Goal: Check status: Check status

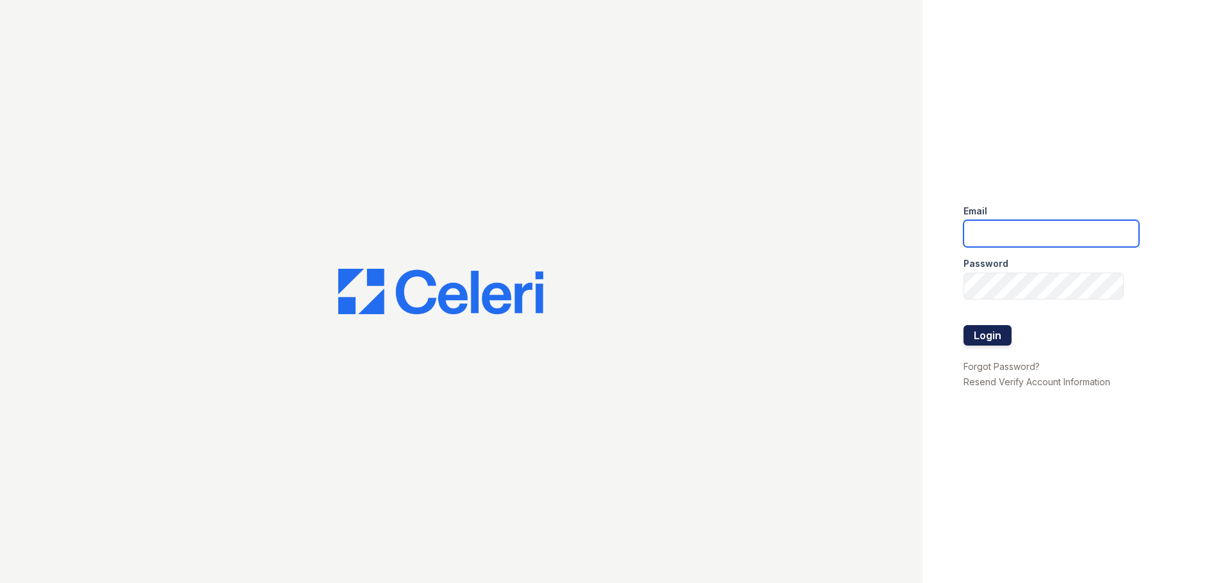
type input "arrivenorthbethesda@trinity-pm.com"
click at [995, 337] on button "Login" at bounding box center [987, 335] width 48 height 20
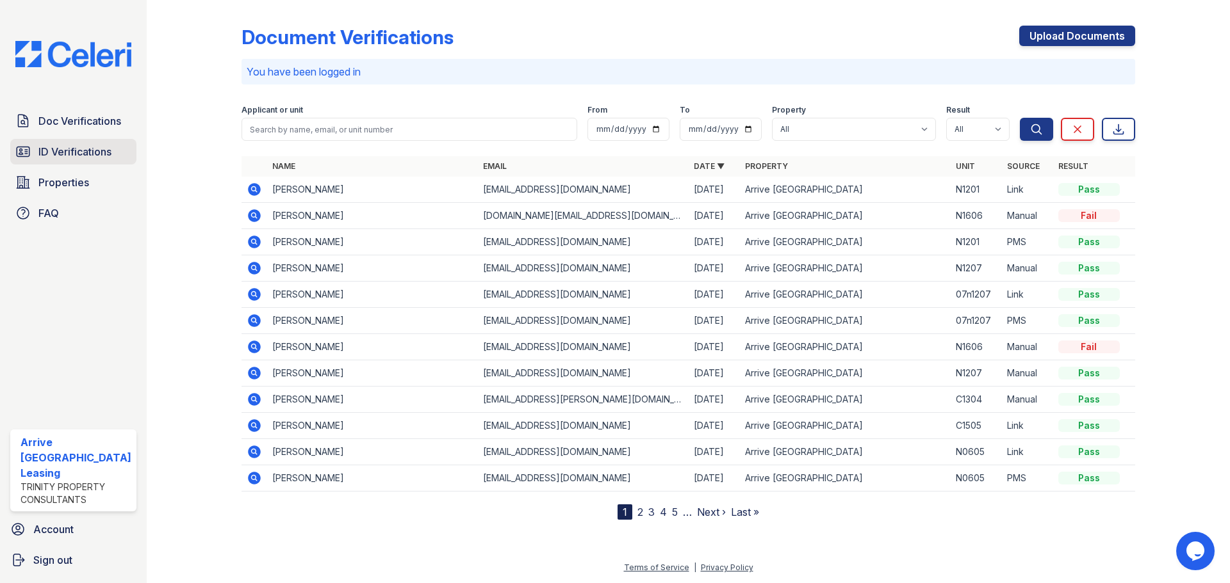
click at [77, 150] on span "ID Verifications" at bounding box center [74, 151] width 73 height 15
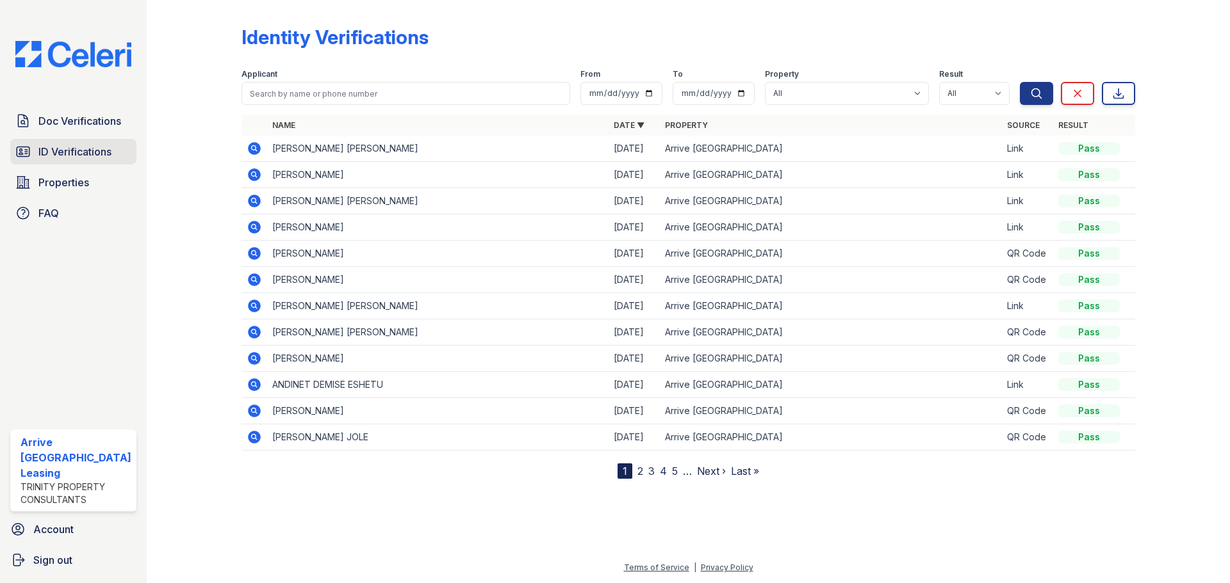
click at [54, 150] on span "ID Verifications" at bounding box center [74, 151] width 73 height 15
click at [84, 120] on span "Doc Verifications" at bounding box center [79, 120] width 83 height 15
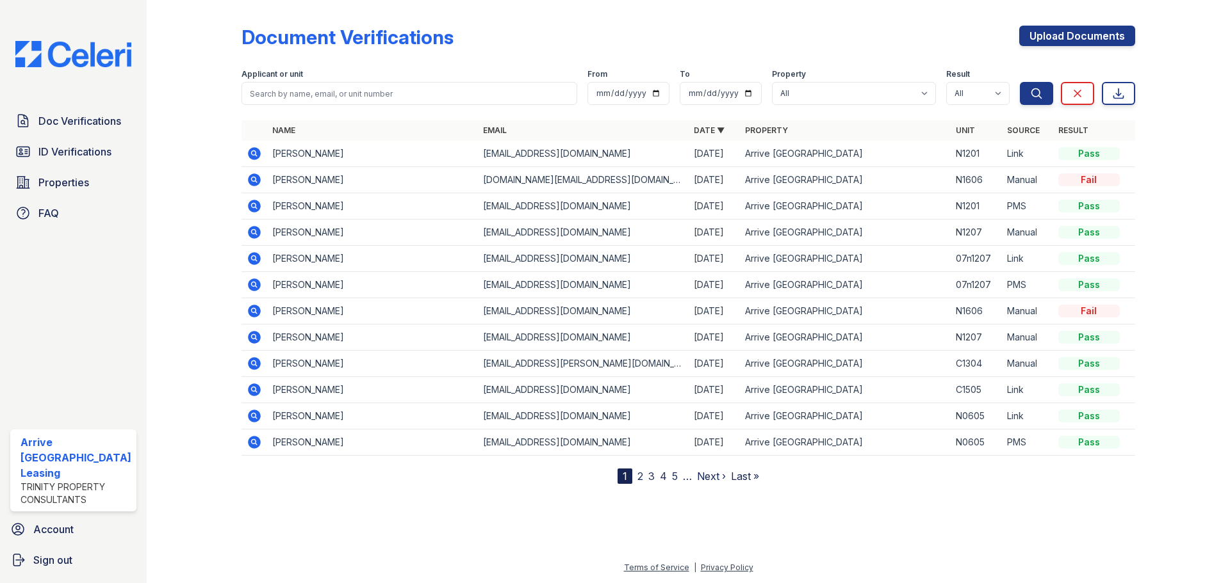
click at [250, 202] on icon at bounding box center [254, 206] width 13 height 13
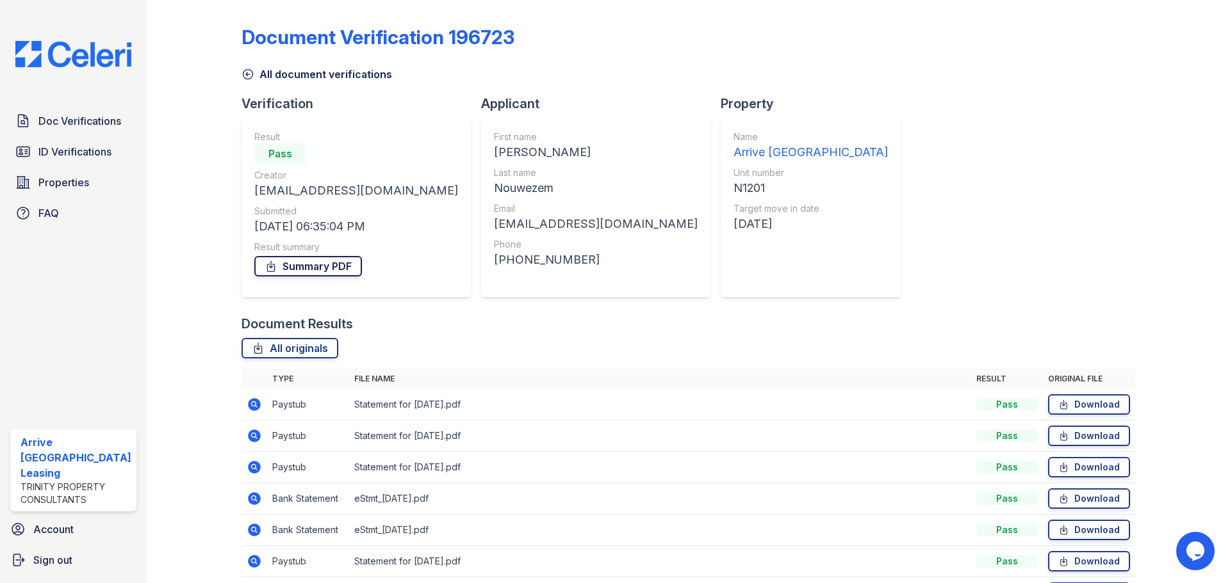
click at [309, 266] on link "Summary PDF" at bounding box center [308, 266] width 108 height 20
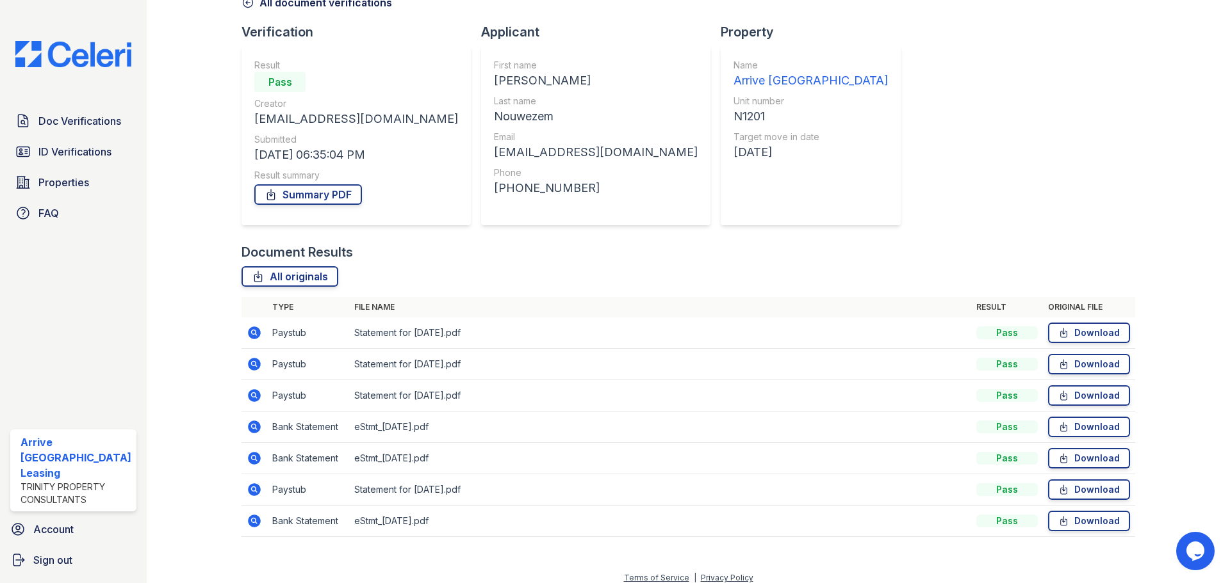
scroll to position [82, 0]
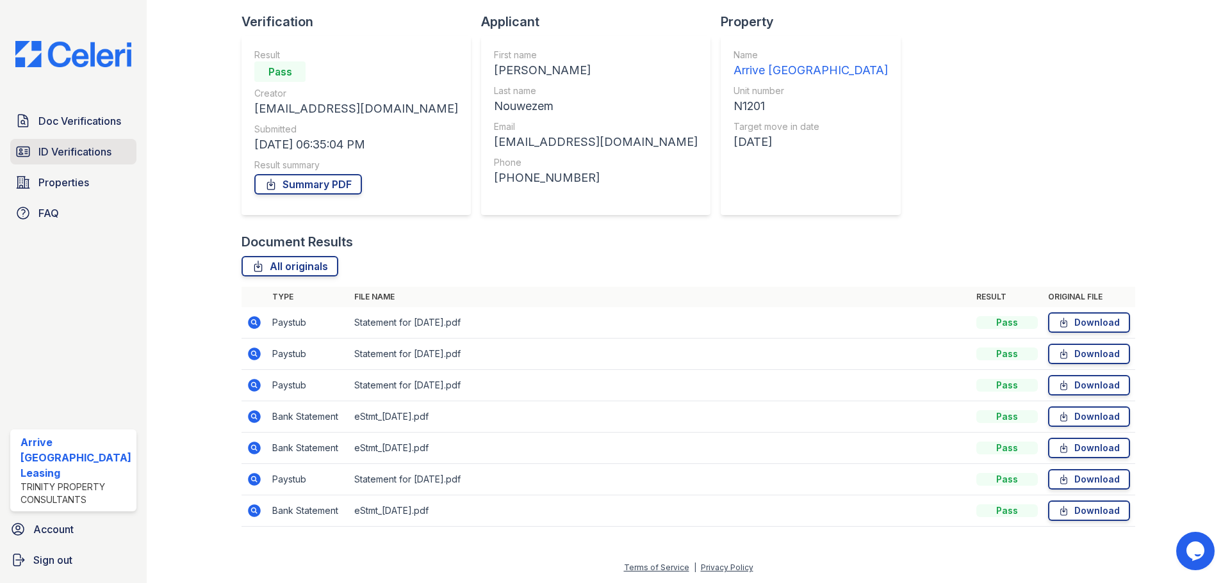
click at [81, 140] on link "ID Verifications" at bounding box center [73, 152] width 126 height 26
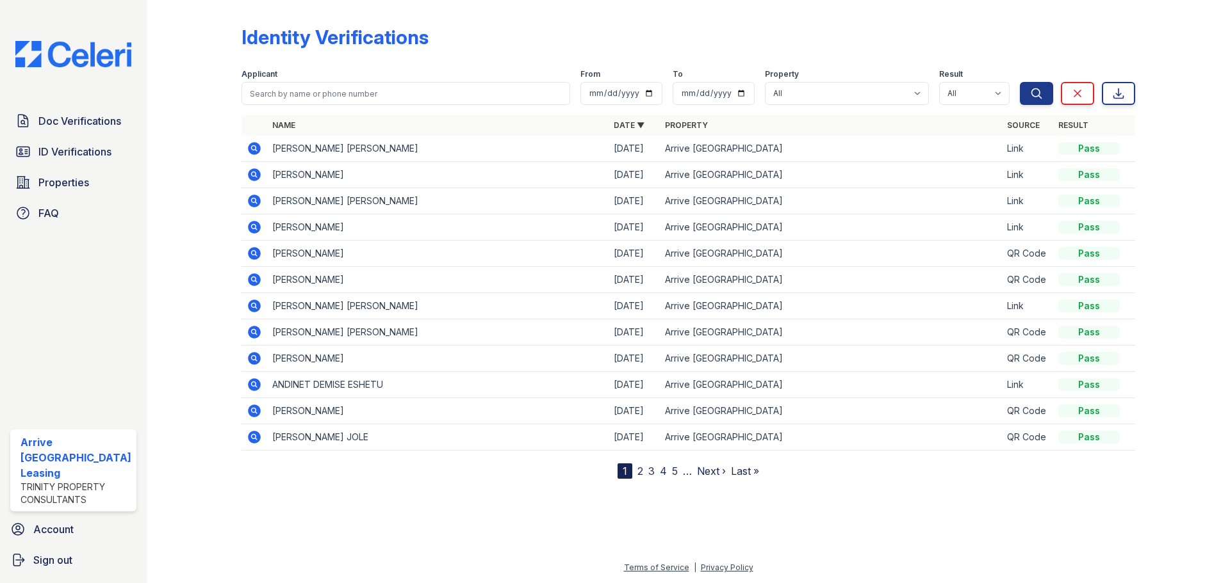
click at [249, 176] on icon at bounding box center [254, 174] width 13 height 13
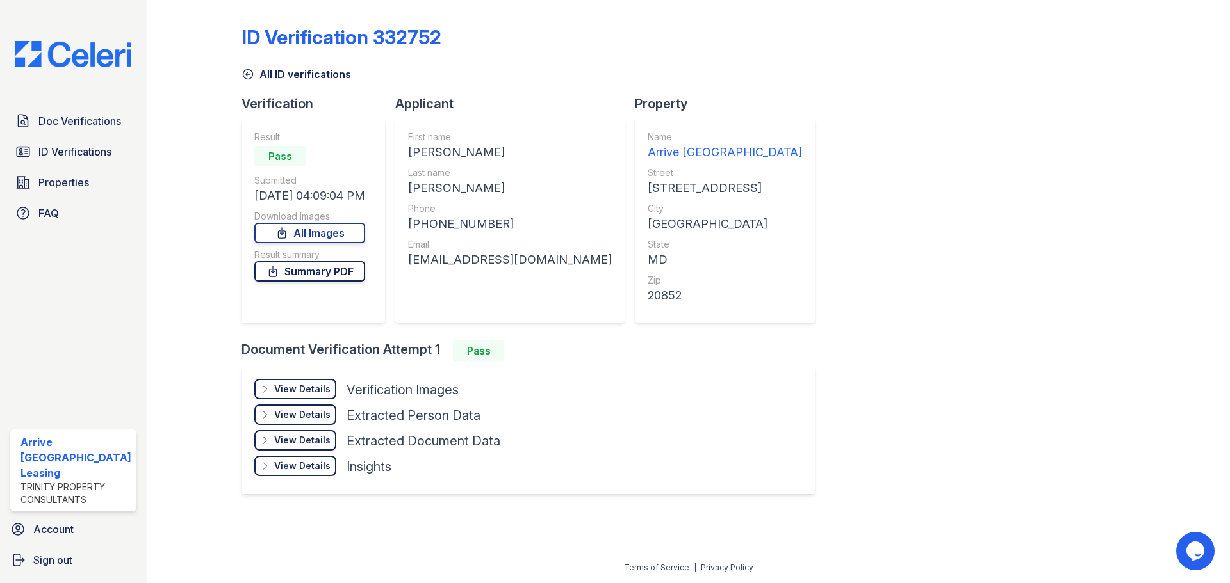
click at [325, 275] on link "Summary PDF" at bounding box center [309, 271] width 111 height 20
click at [331, 232] on link "All Images" at bounding box center [309, 233] width 111 height 20
click at [76, 122] on span "Doc Verifications" at bounding box center [79, 120] width 83 height 15
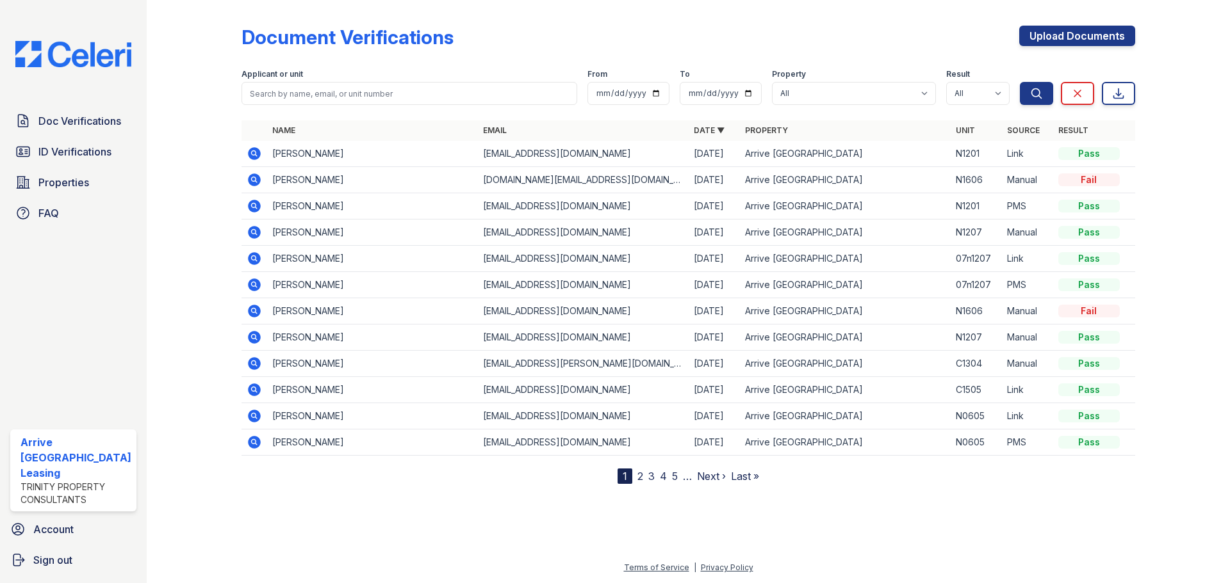
click at [257, 151] on icon at bounding box center [254, 153] width 13 height 13
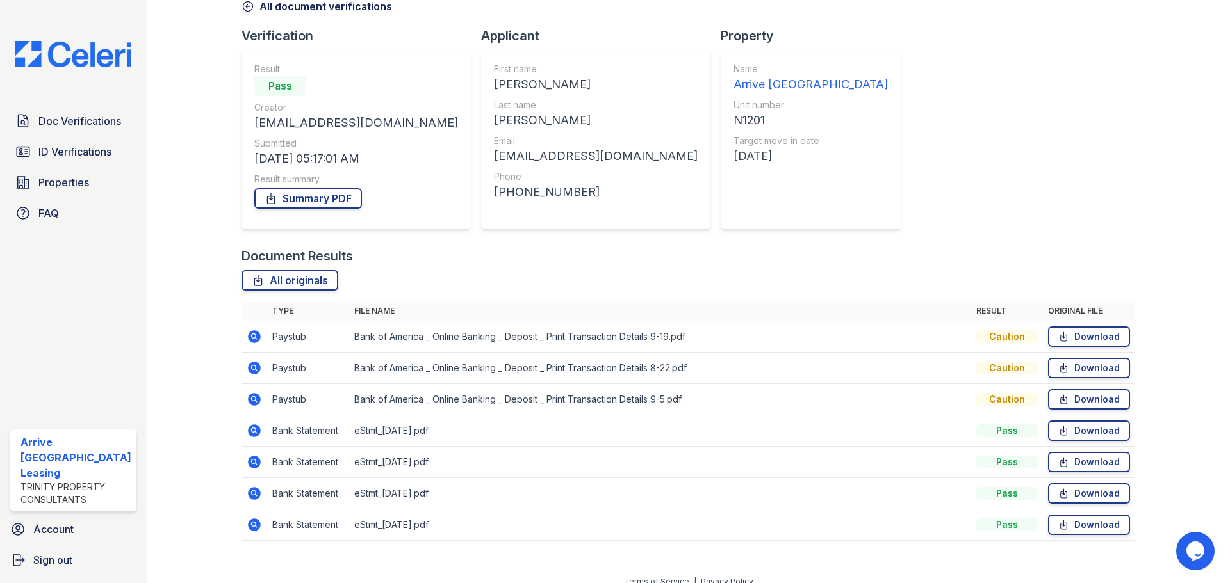
scroll to position [82, 0]
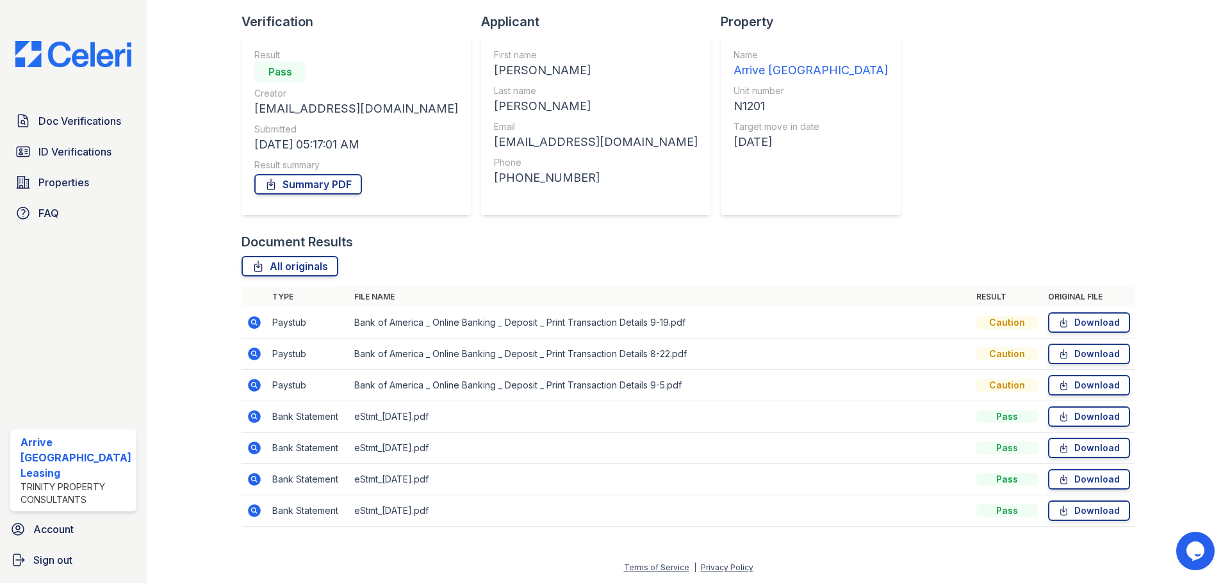
click at [249, 323] on icon at bounding box center [254, 322] width 13 height 13
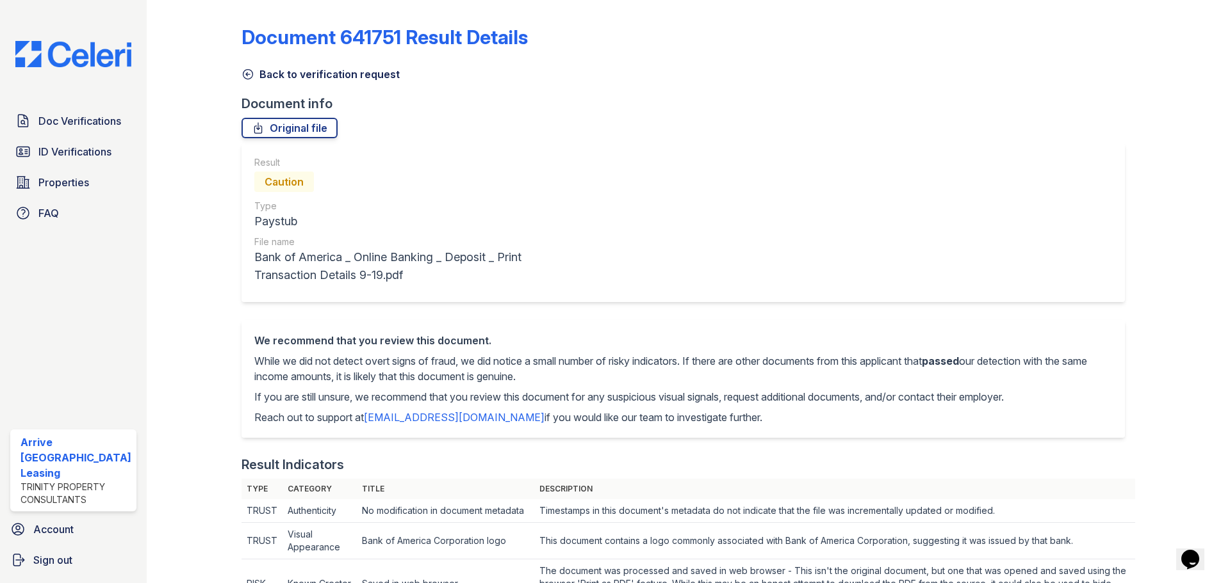
click at [252, 78] on icon at bounding box center [247, 74] width 13 height 13
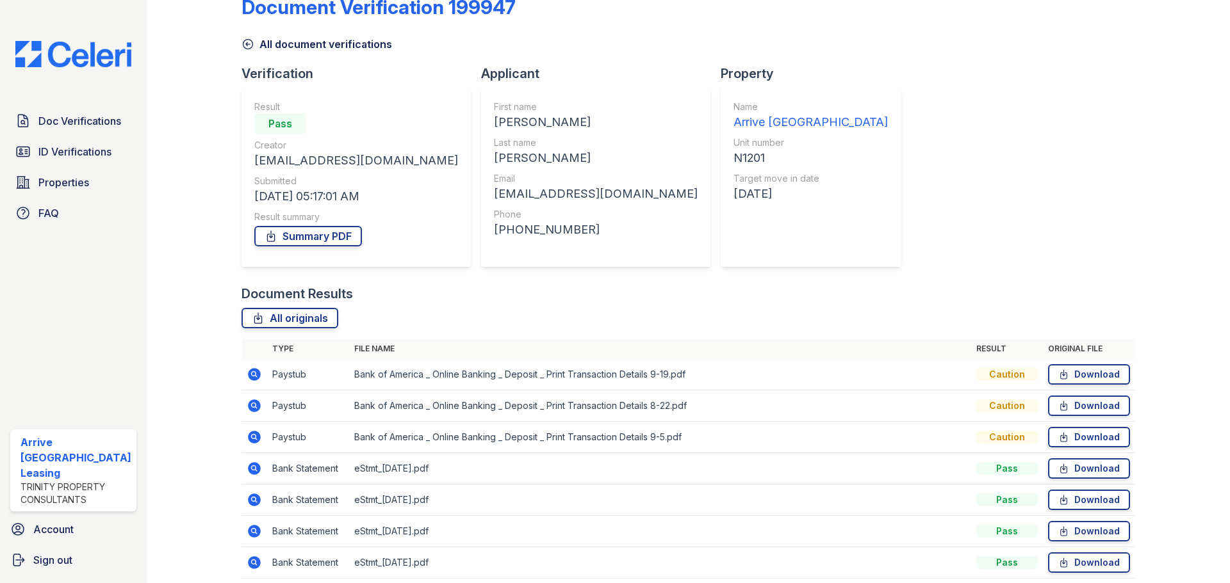
scroll to position [82, 0]
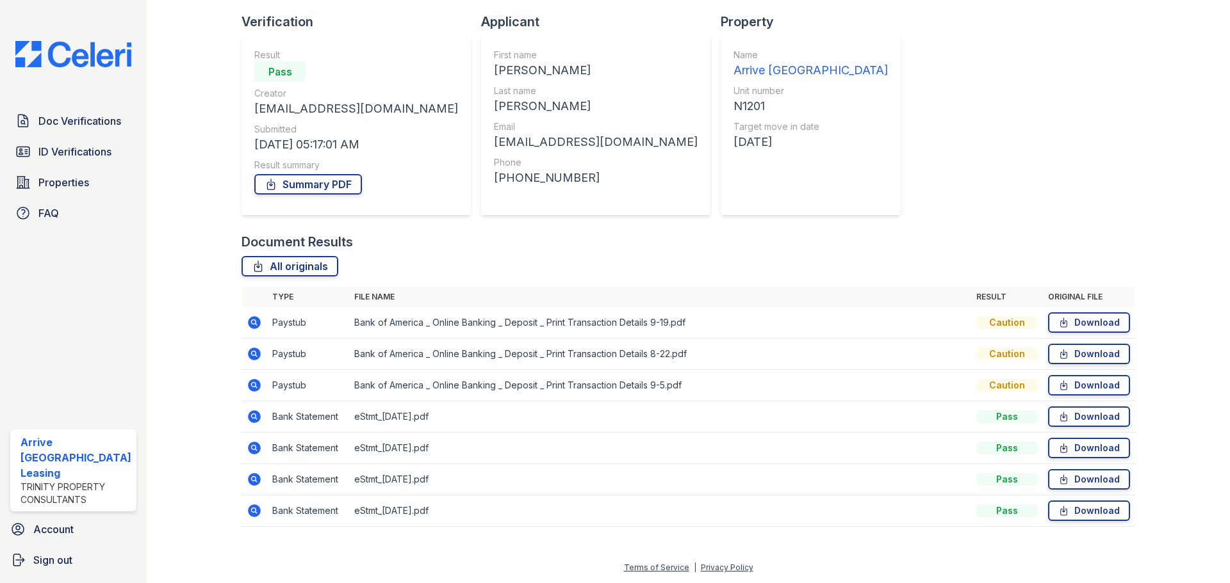
click at [254, 386] on icon at bounding box center [254, 385] width 15 height 15
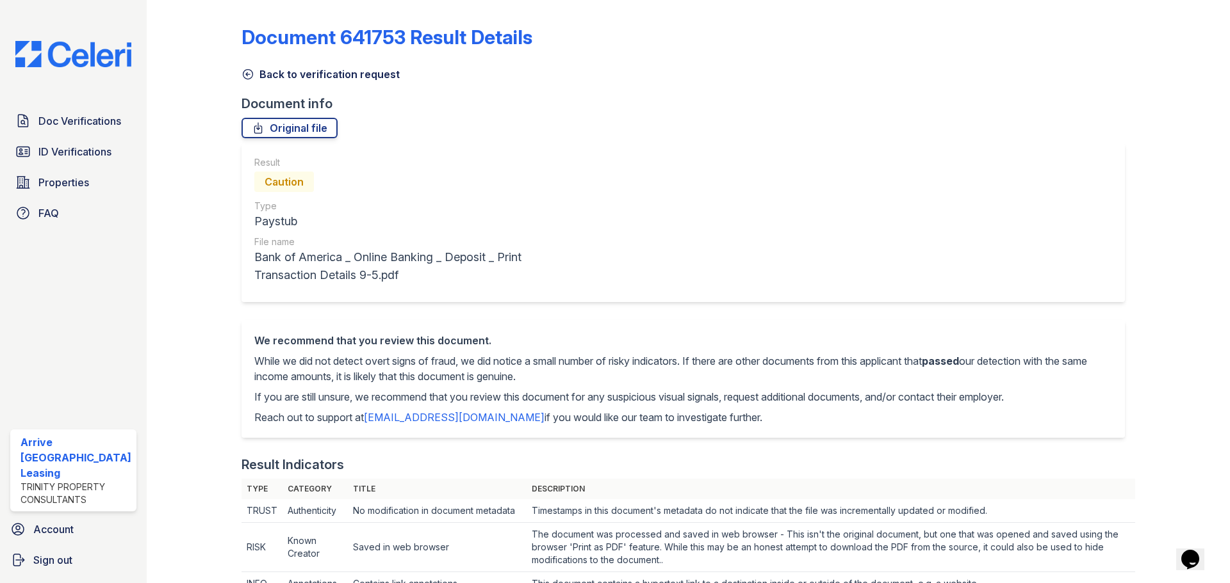
click at [243, 76] on icon at bounding box center [247, 74] width 13 height 13
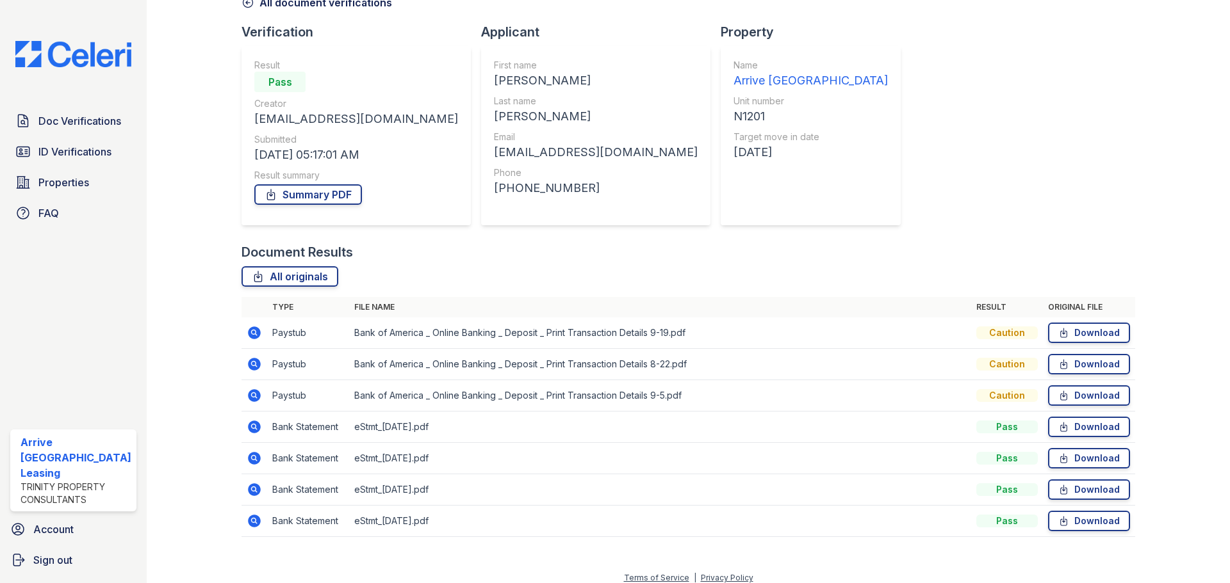
scroll to position [82, 0]
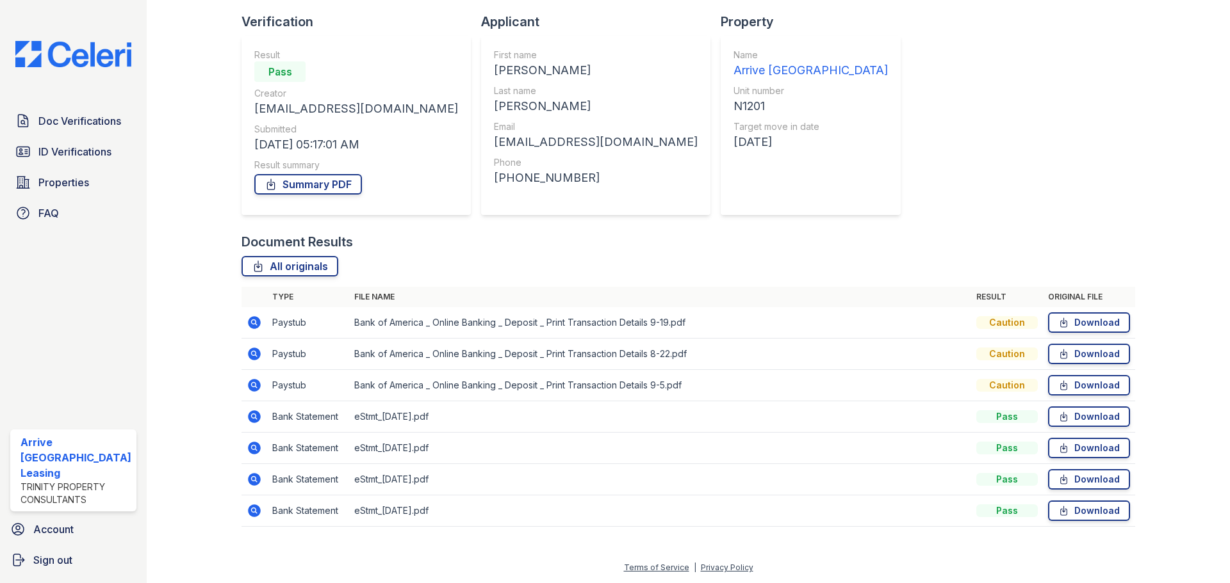
click at [254, 414] on icon at bounding box center [254, 416] width 15 height 15
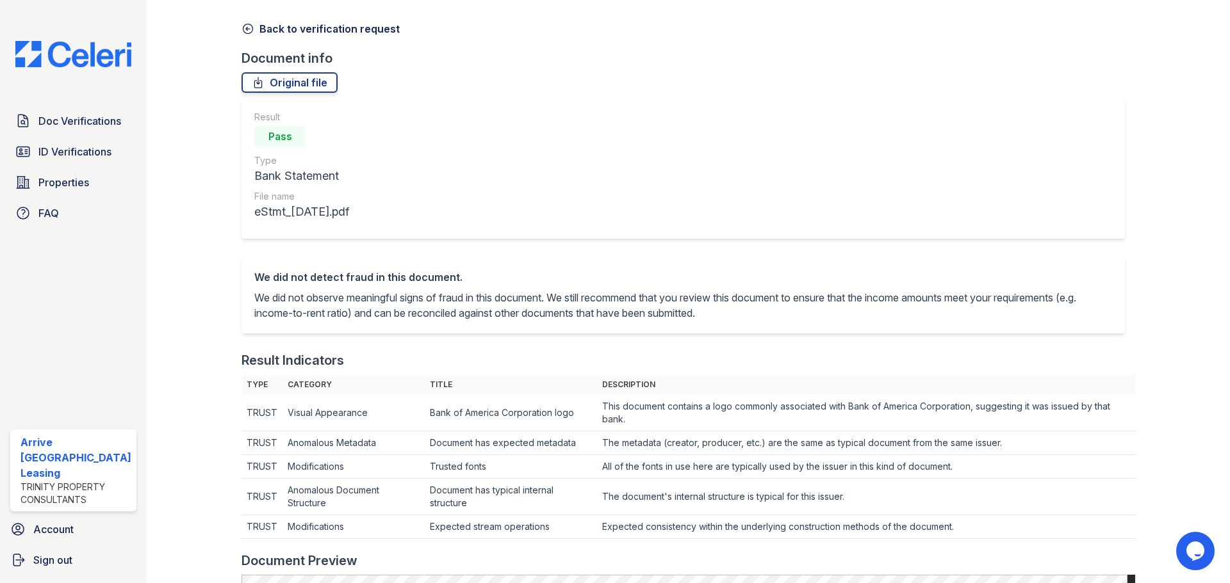
scroll to position [448, 0]
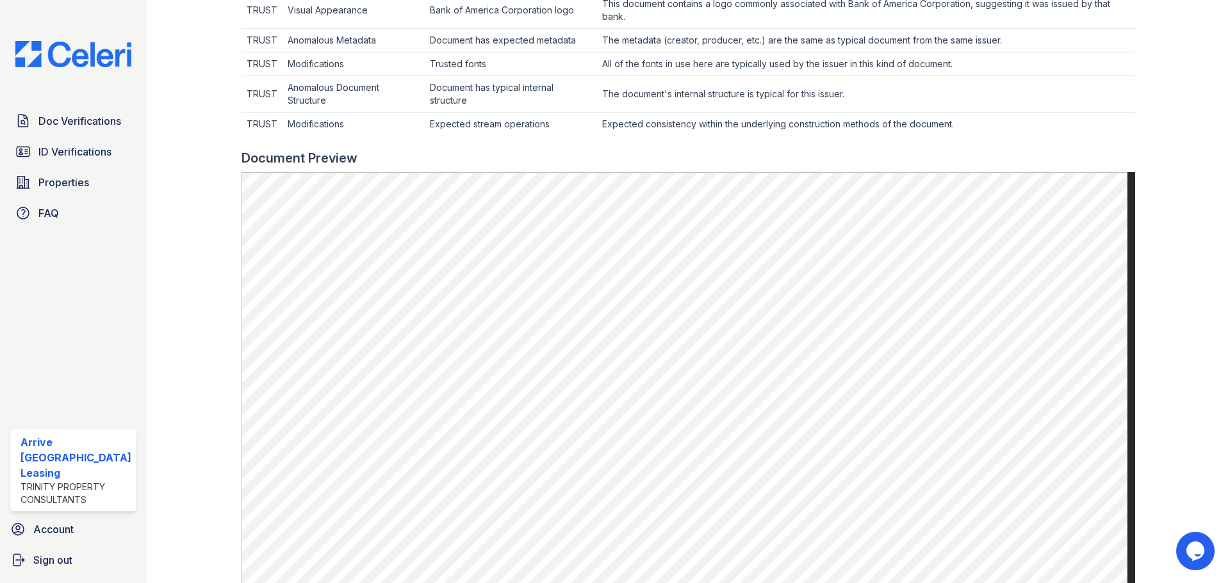
click at [592, 83] on td "Document has typical internal structure" at bounding box center [511, 94] width 172 height 37
click at [591, 84] on td "Document has typical internal structure" at bounding box center [511, 94] width 172 height 37
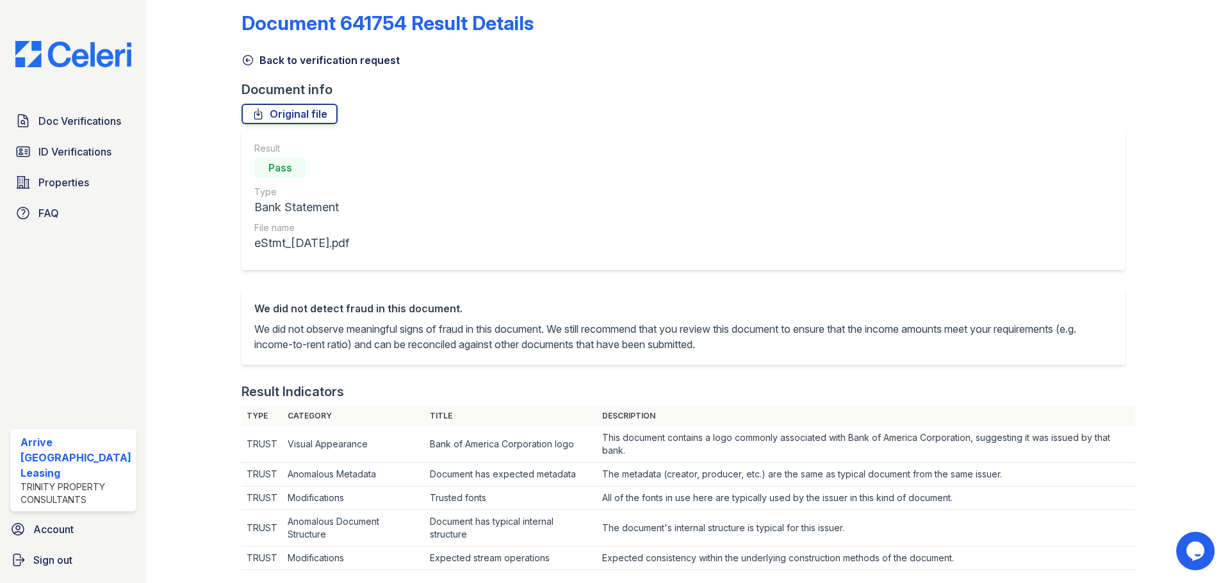
scroll to position [0, 0]
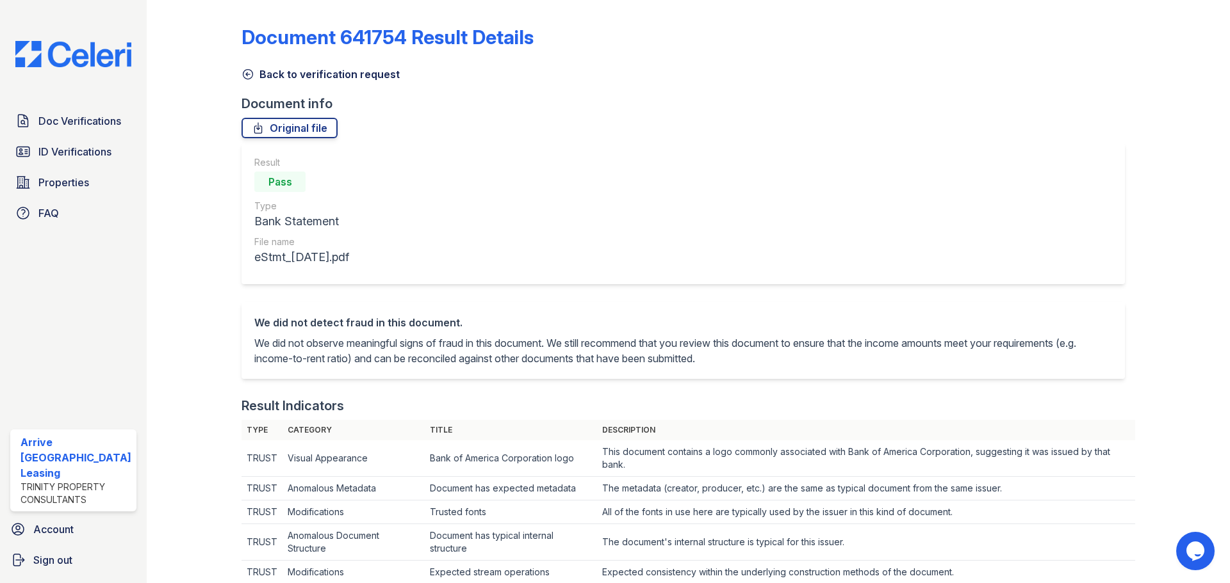
click at [252, 74] on icon at bounding box center [247, 74] width 13 height 13
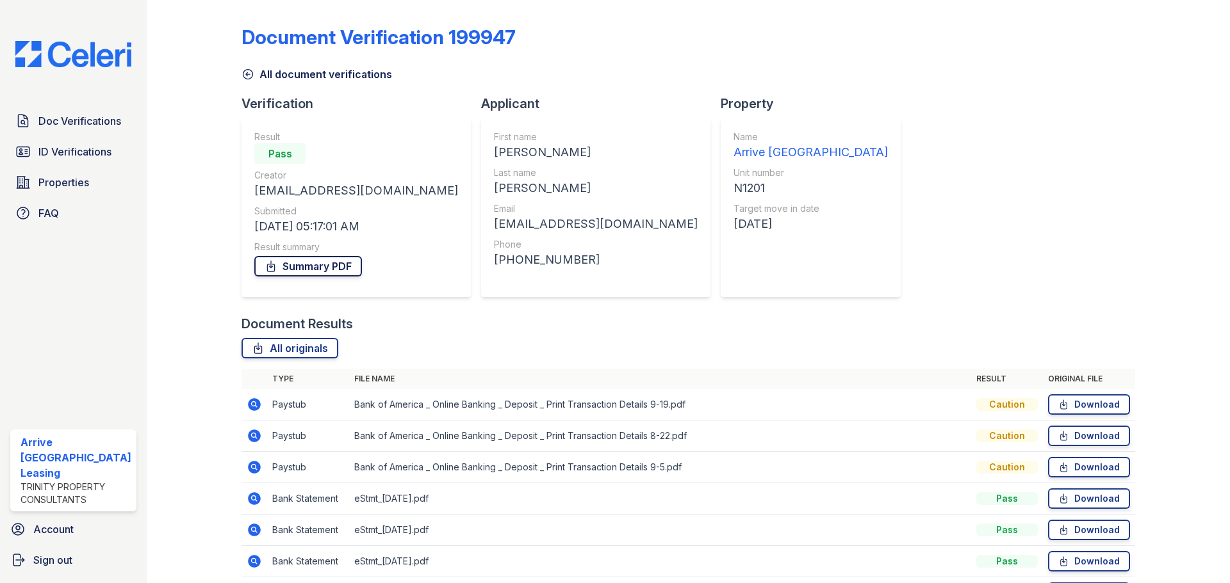
click at [323, 268] on link "Summary PDF" at bounding box center [308, 266] width 108 height 20
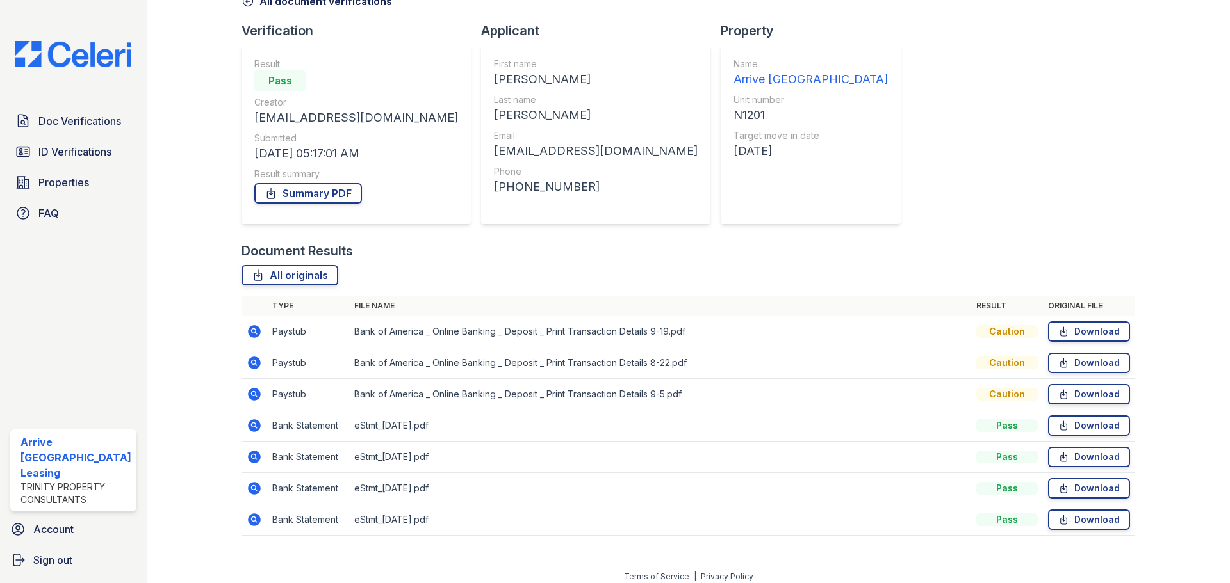
scroll to position [82, 0]
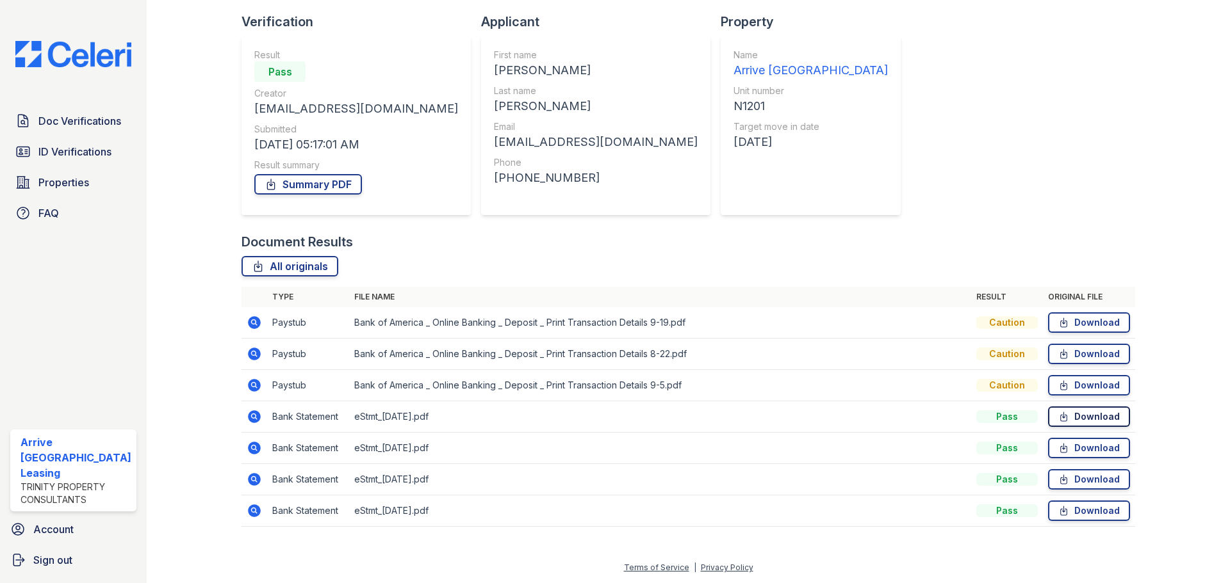
click at [1101, 415] on link "Download" at bounding box center [1089, 417] width 82 height 20
click at [1073, 444] on link "Download" at bounding box center [1089, 448] width 82 height 20
click at [1077, 482] on link "Download" at bounding box center [1089, 479] width 82 height 20
click at [1073, 512] on link "Download" at bounding box center [1089, 511] width 82 height 20
click at [86, 122] on span "Doc Verifications" at bounding box center [79, 120] width 83 height 15
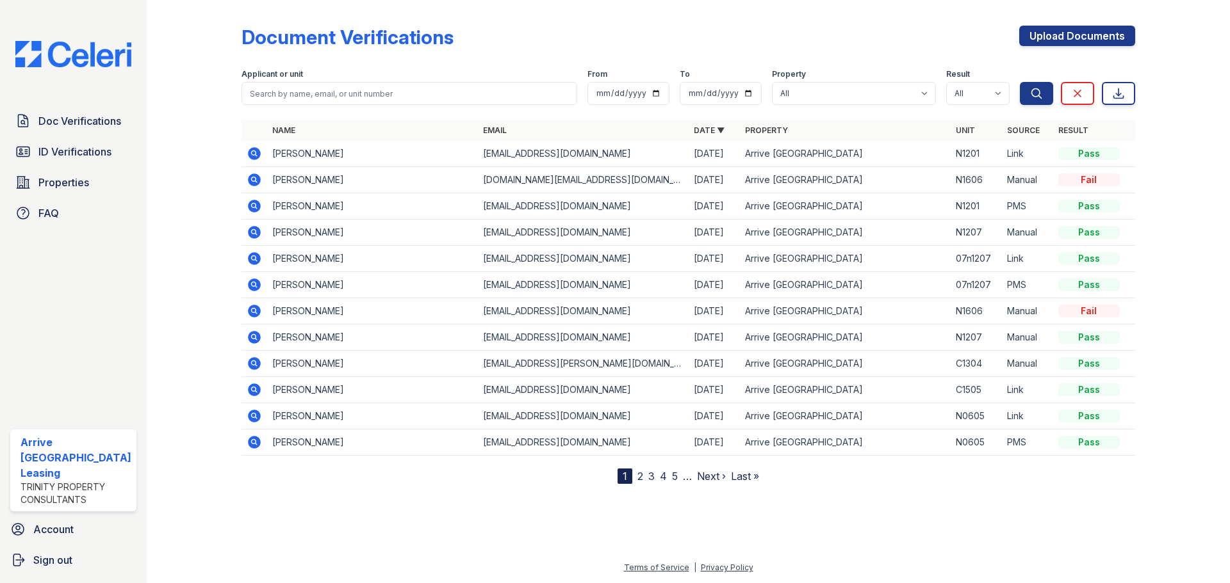
click at [249, 207] on icon at bounding box center [254, 206] width 13 height 13
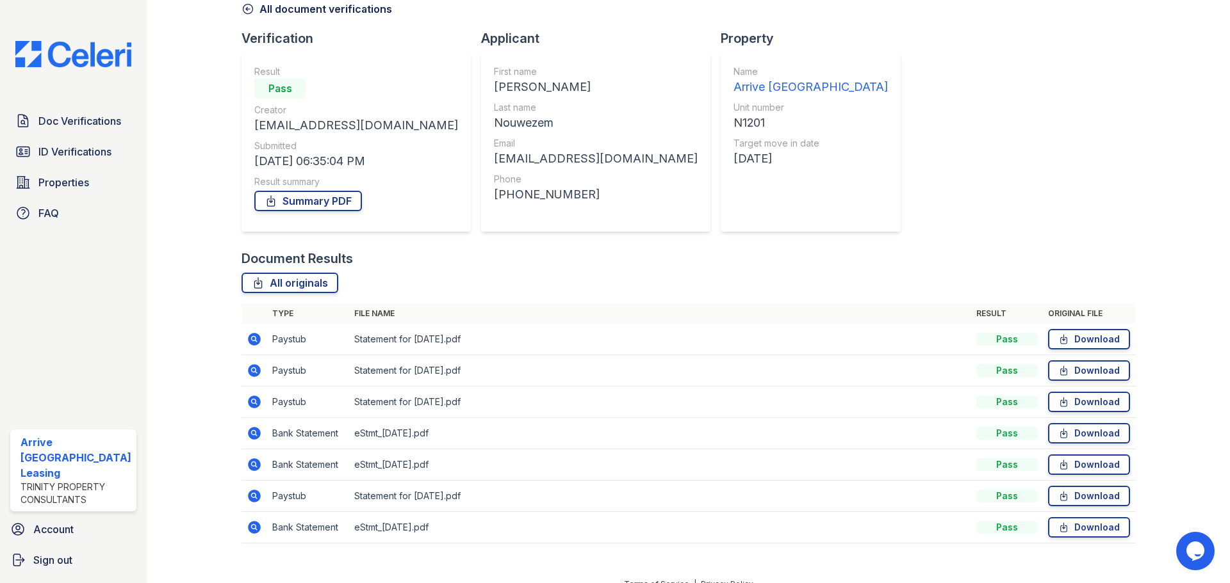
scroll to position [82, 0]
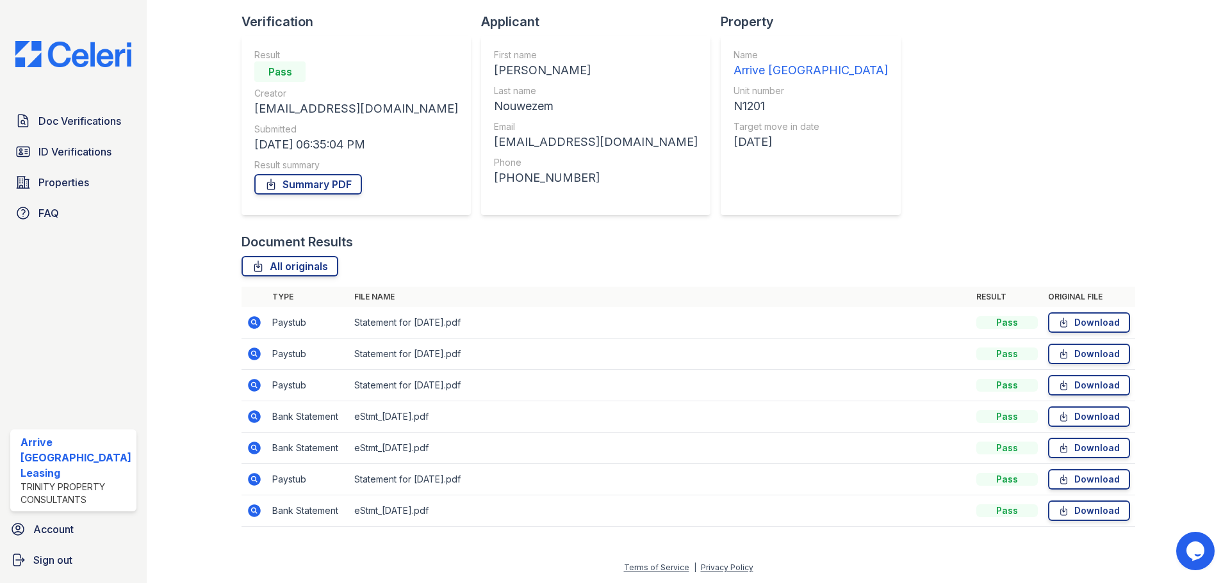
click at [254, 387] on icon at bounding box center [254, 385] width 15 height 15
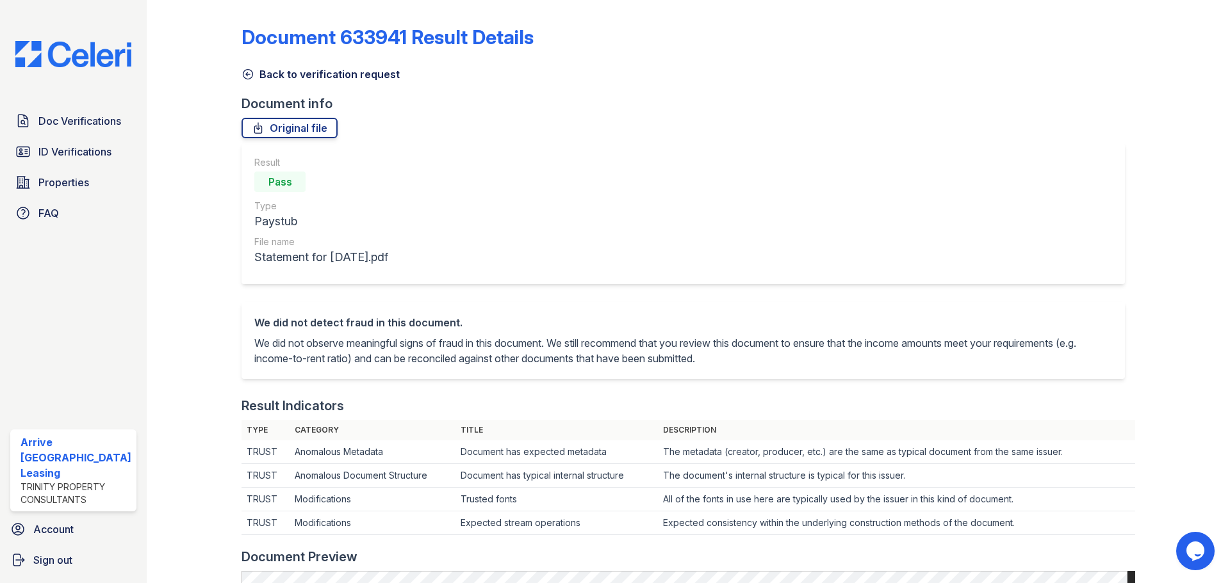
click at [247, 70] on icon at bounding box center [247, 74] width 13 height 13
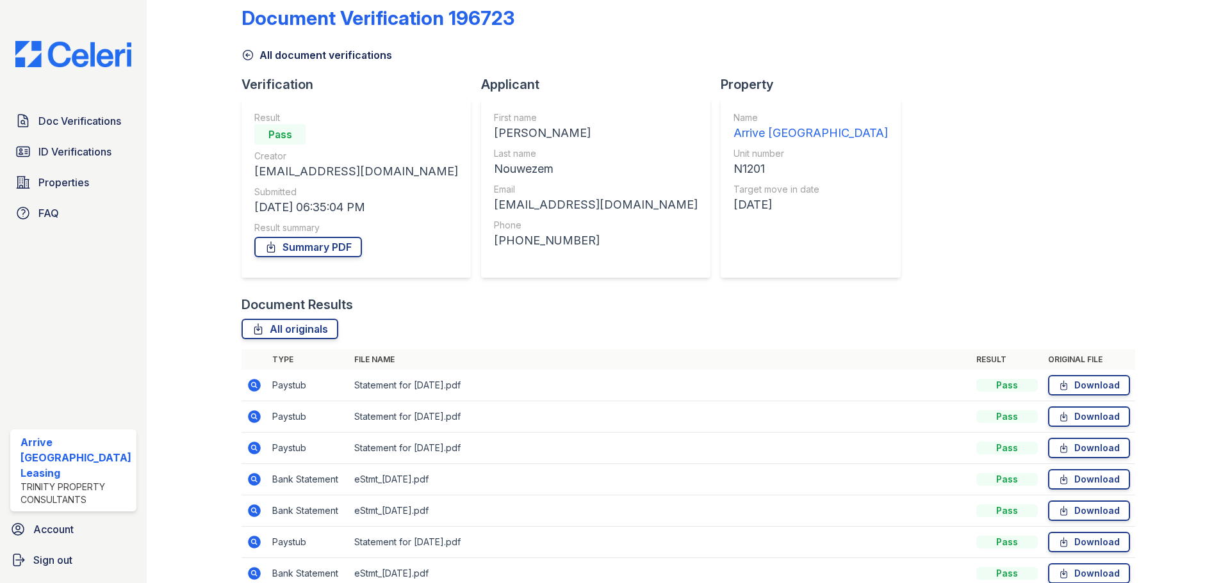
scroll to position [82, 0]
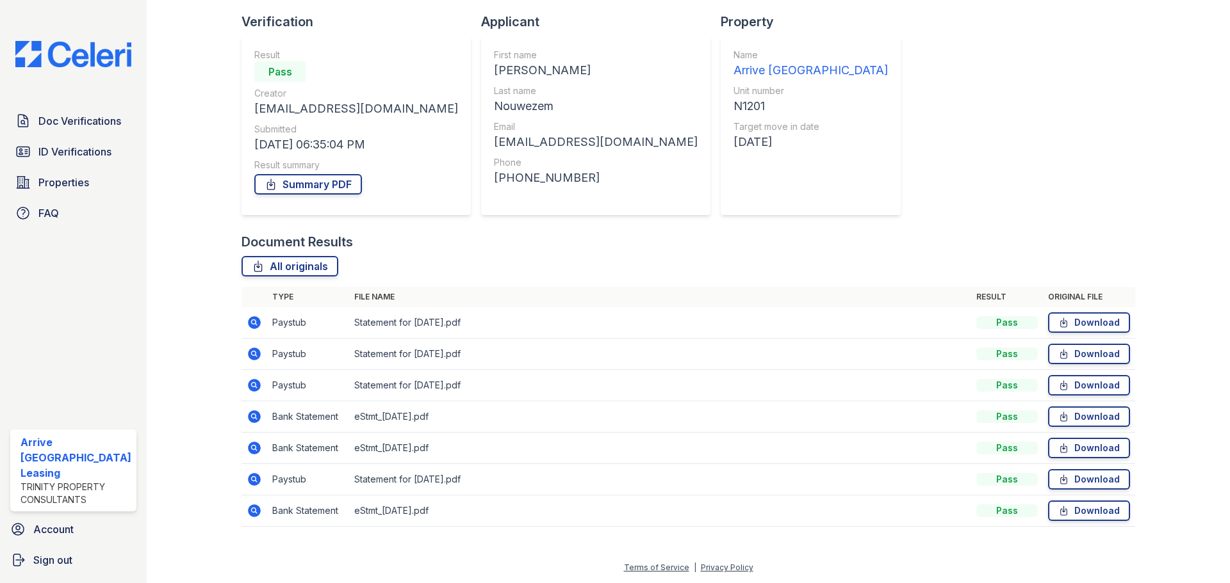
click at [256, 482] on icon at bounding box center [254, 479] width 13 height 13
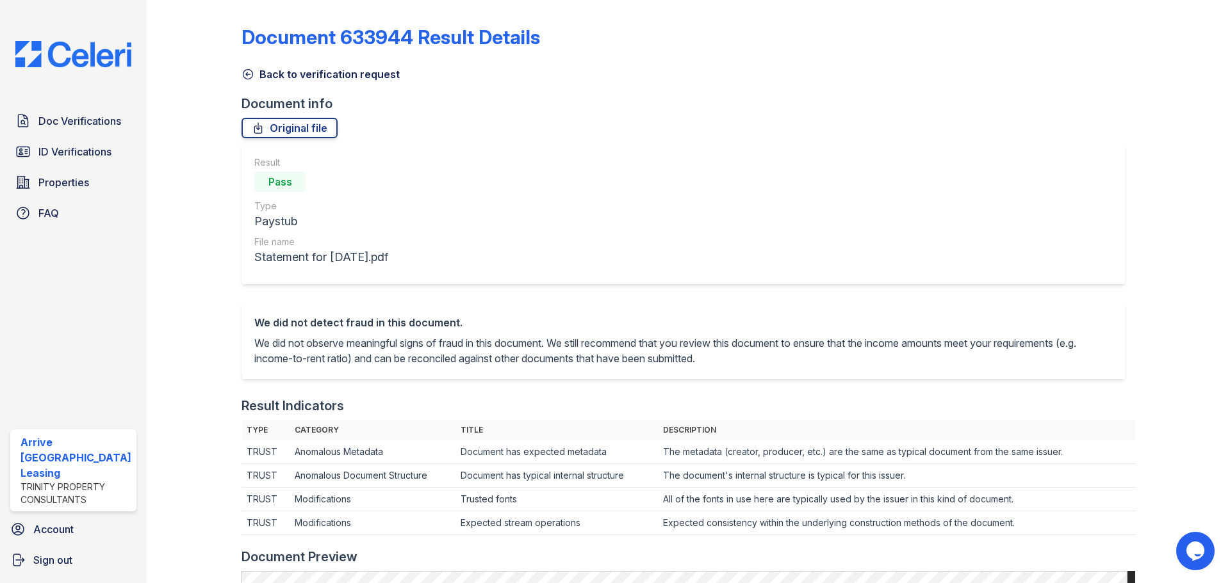
click at [251, 81] on link "Back to verification request" at bounding box center [320, 74] width 158 height 15
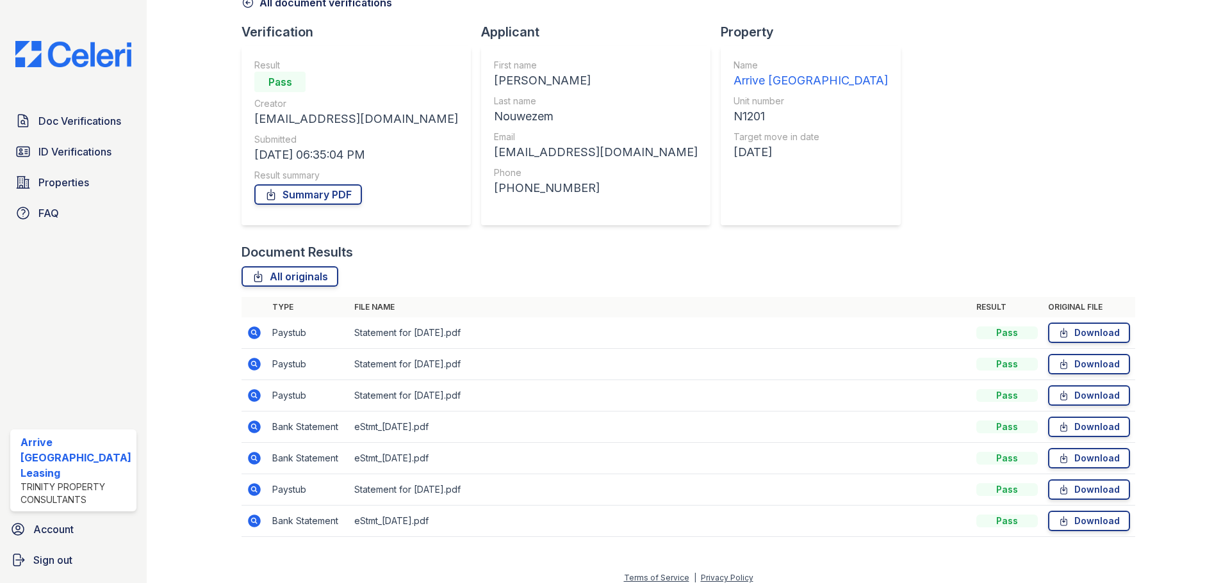
scroll to position [82, 0]
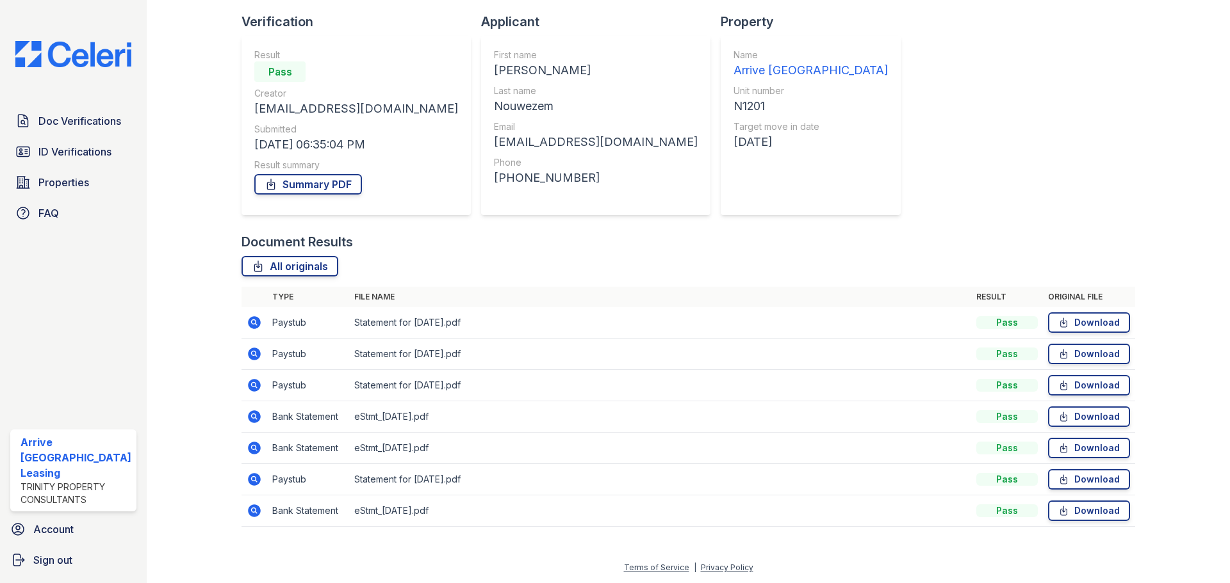
click at [254, 323] on icon at bounding box center [253, 321] width 3 height 3
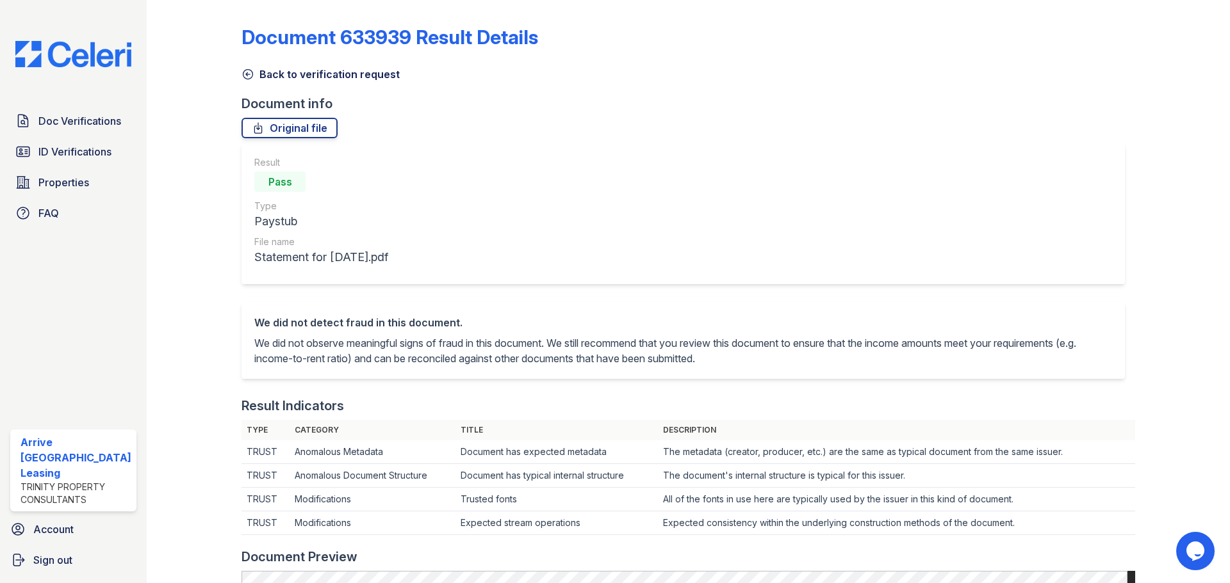
click at [245, 70] on icon at bounding box center [247, 74] width 13 height 13
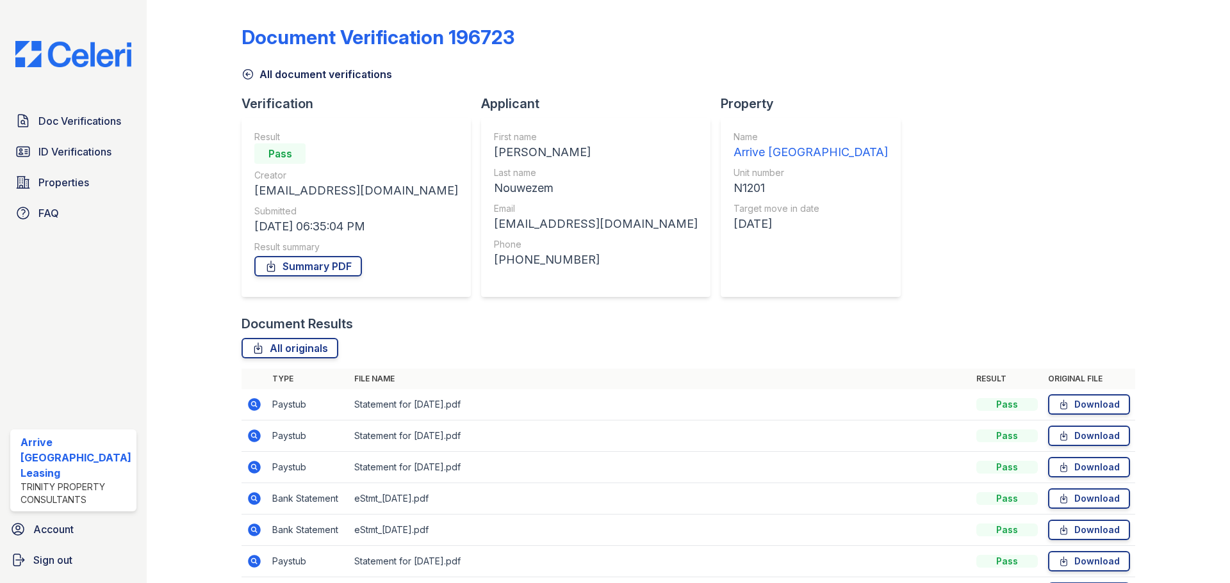
click at [254, 434] on icon at bounding box center [254, 435] width 15 height 15
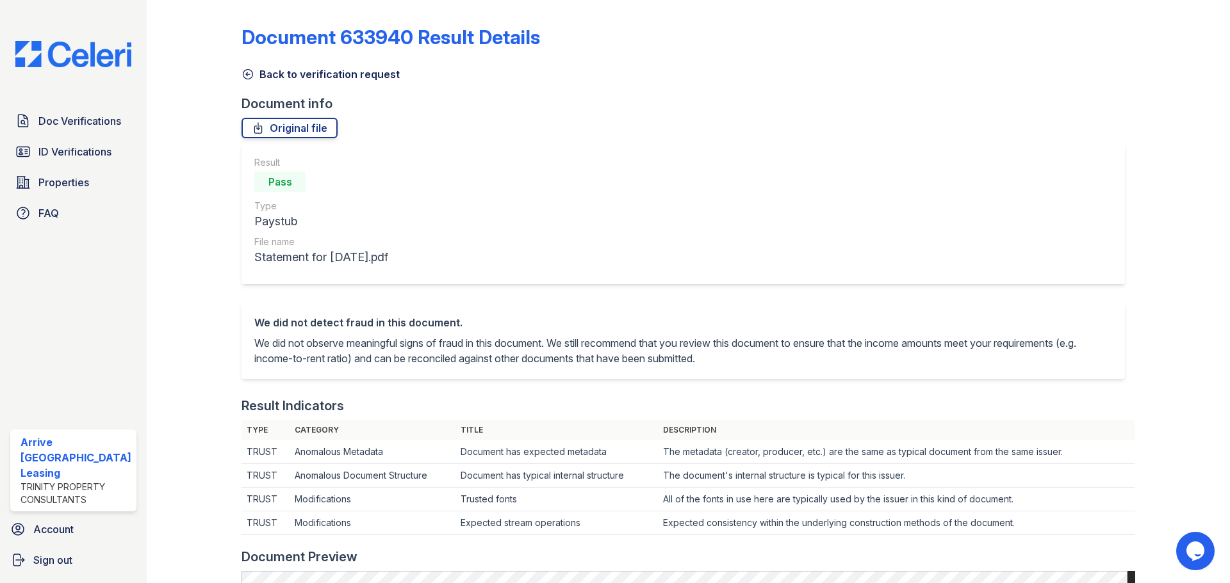
click at [248, 74] on icon at bounding box center [247, 74] width 13 height 13
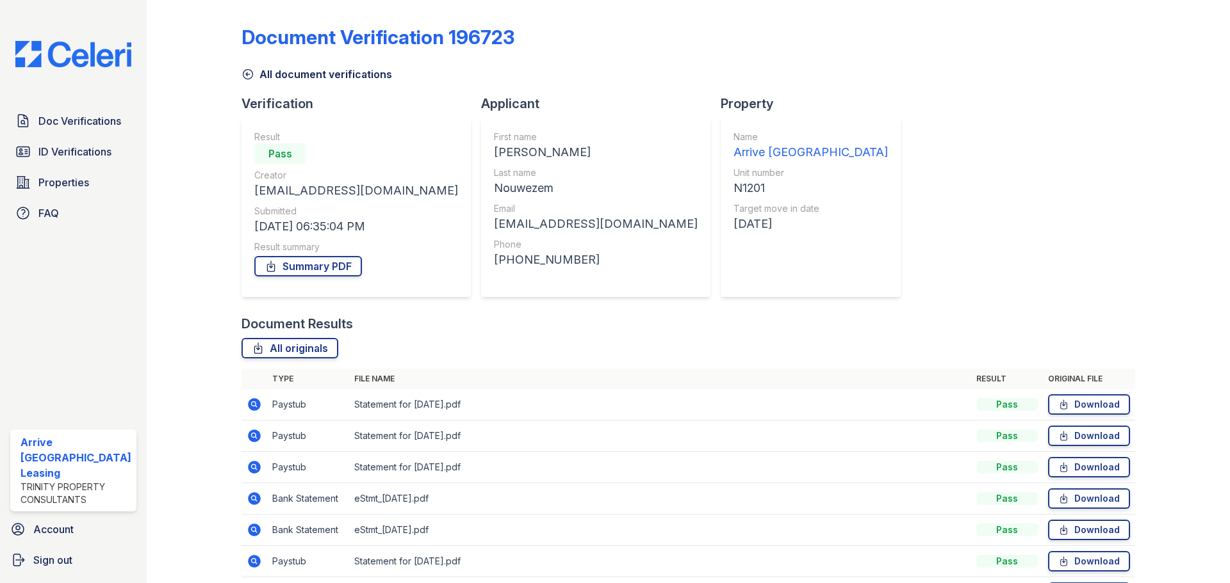
click at [245, 69] on icon at bounding box center [247, 74] width 13 height 13
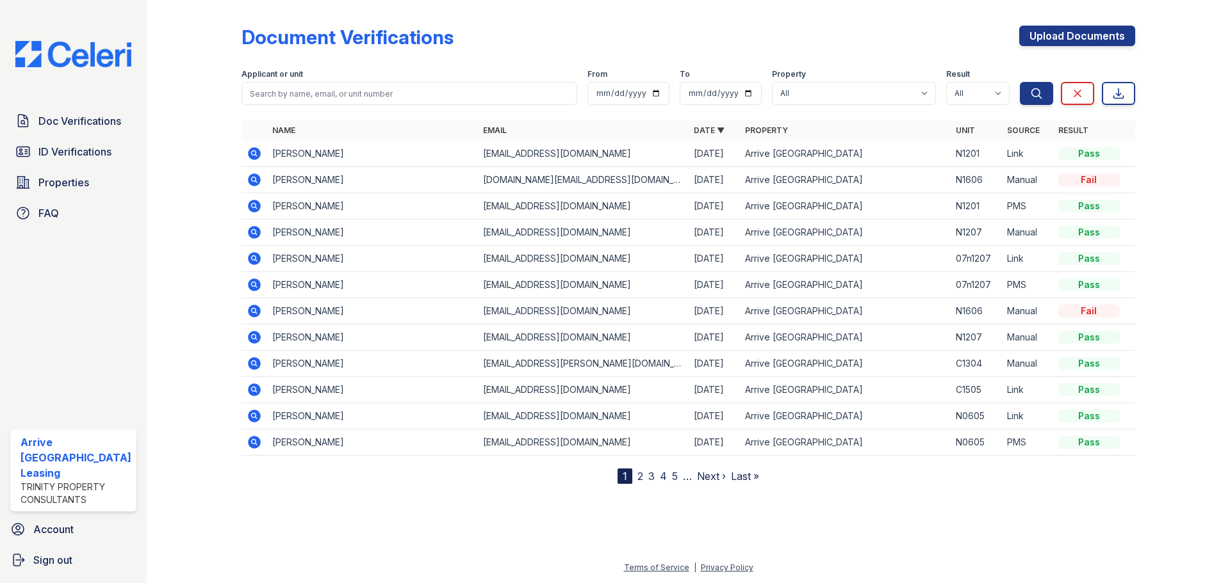
click at [252, 149] on icon at bounding box center [254, 153] width 13 height 13
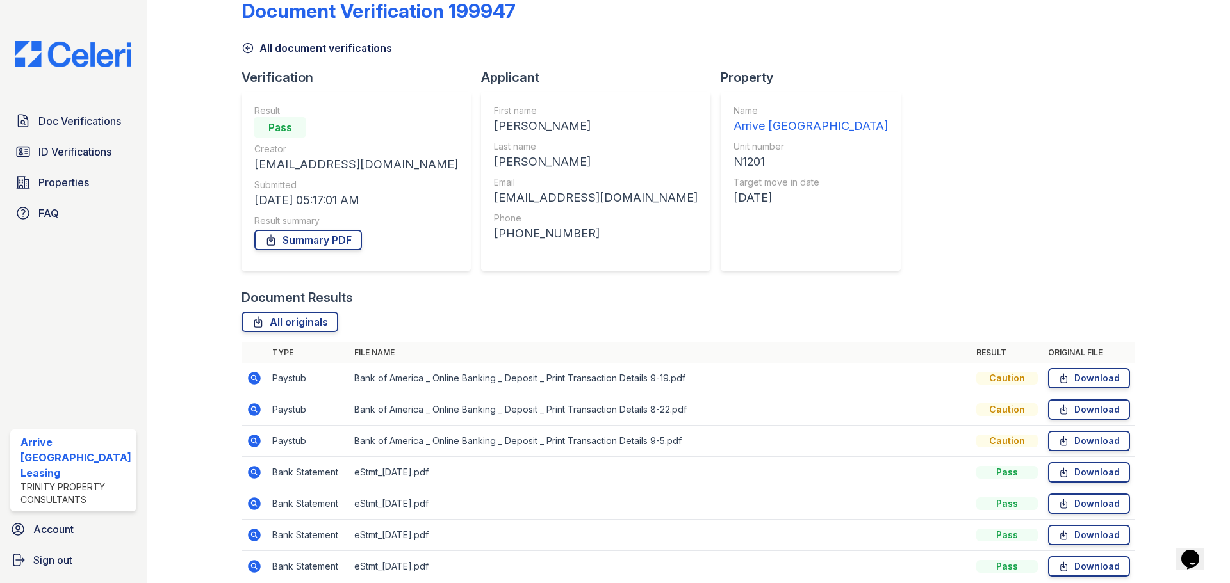
scroll to position [82, 0]
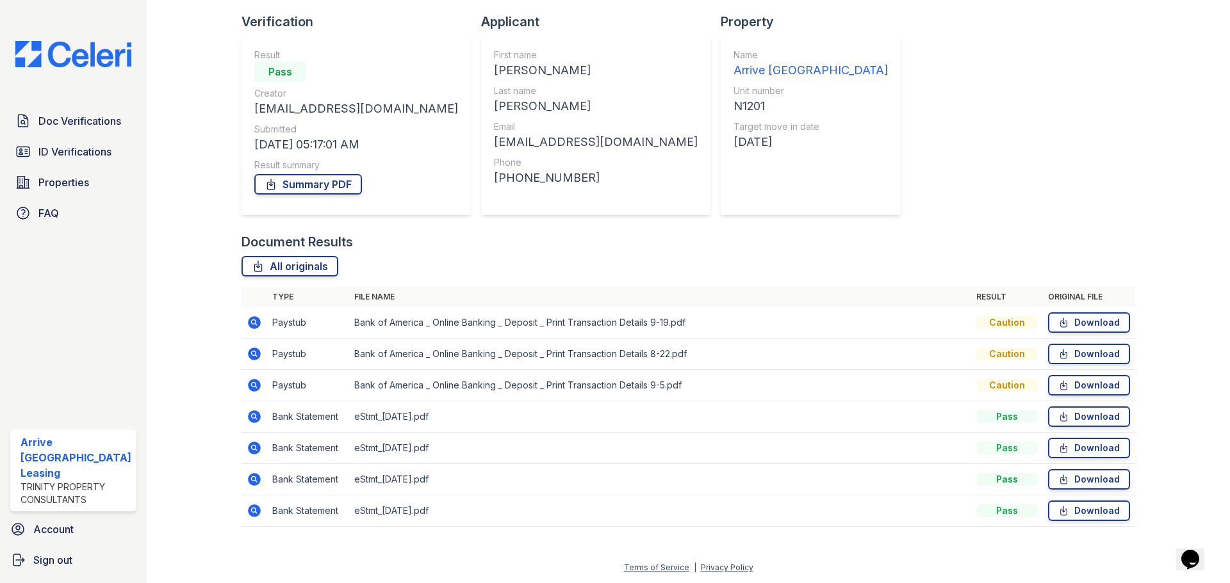
click at [254, 386] on icon at bounding box center [254, 385] width 15 height 15
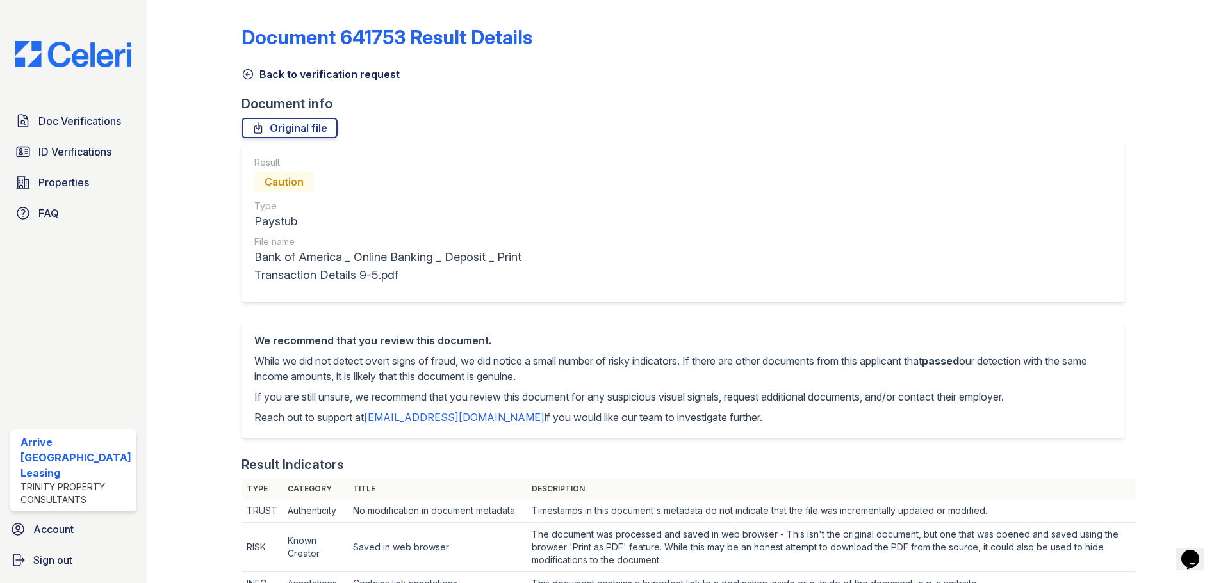
click at [259, 71] on link "Back to verification request" at bounding box center [320, 74] width 158 height 15
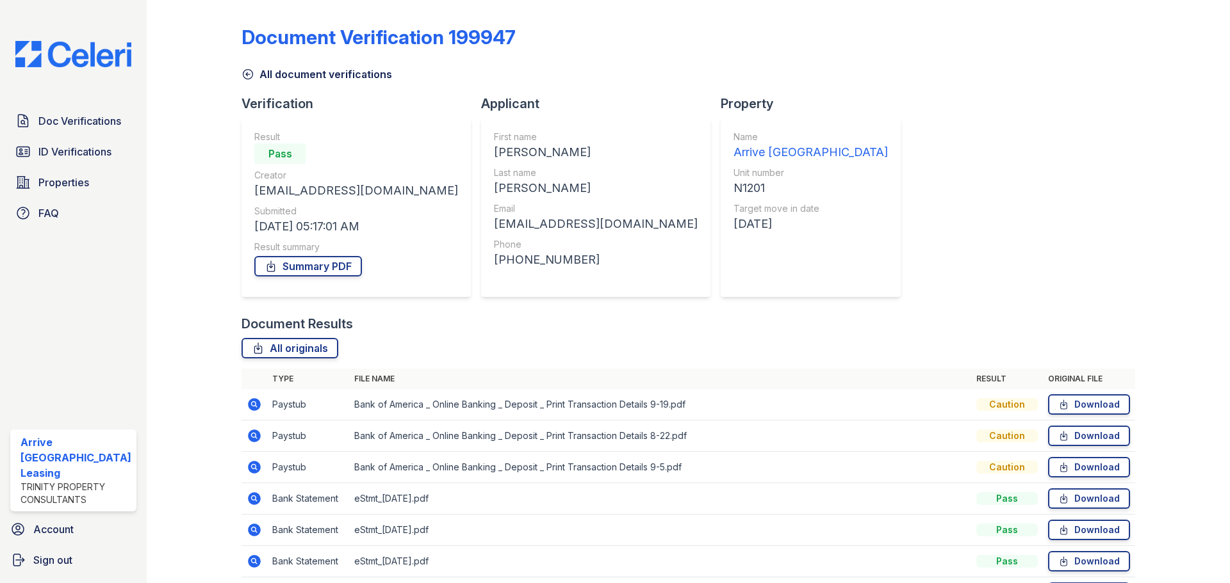
click at [254, 400] on icon at bounding box center [254, 404] width 13 height 13
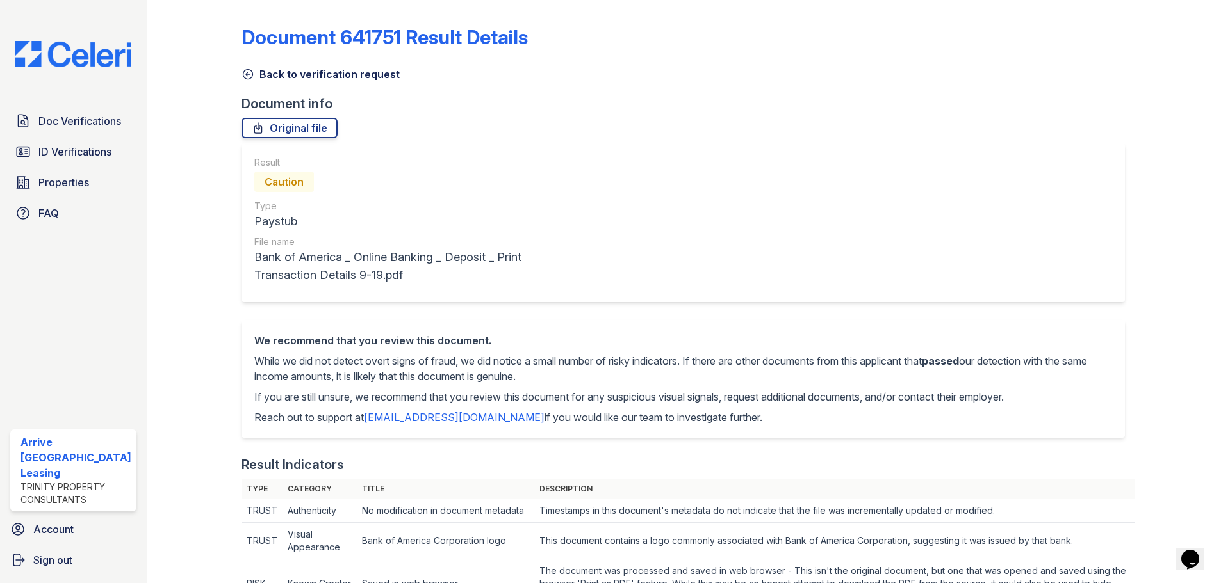
click at [250, 72] on icon at bounding box center [247, 74] width 13 height 13
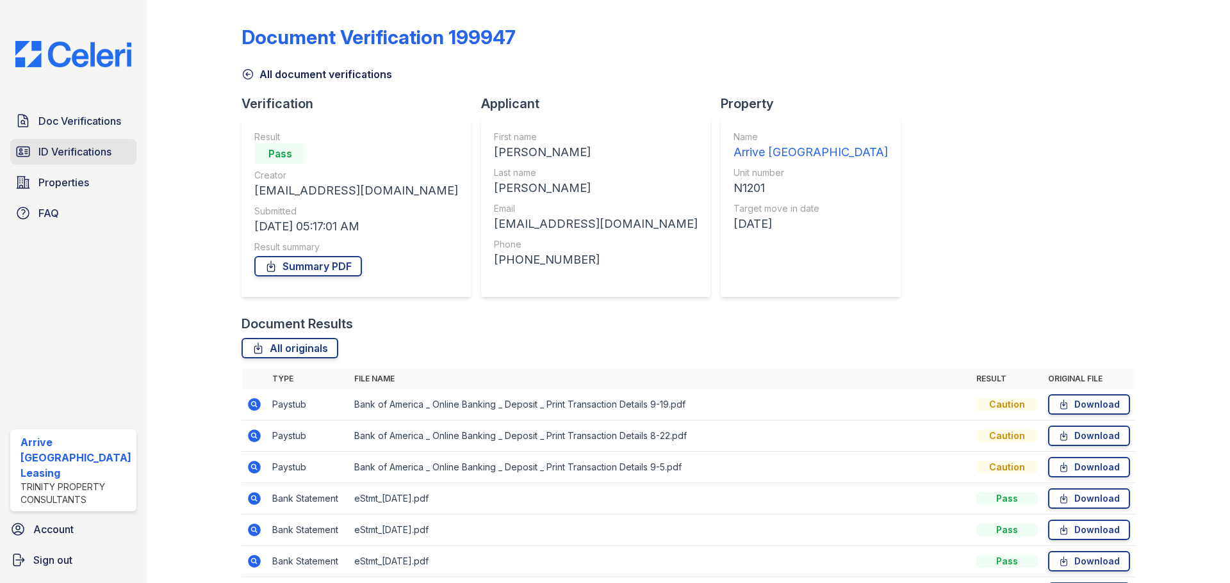
click at [82, 147] on span "ID Verifications" at bounding box center [74, 151] width 73 height 15
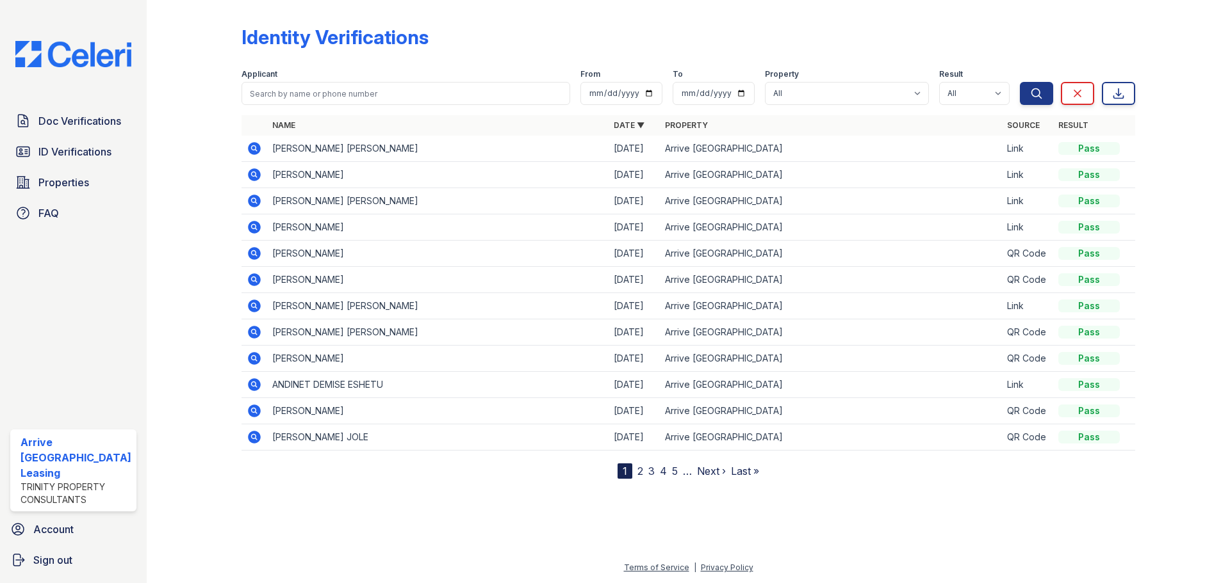
click at [640, 471] on link "2" at bounding box center [640, 471] width 6 height 13
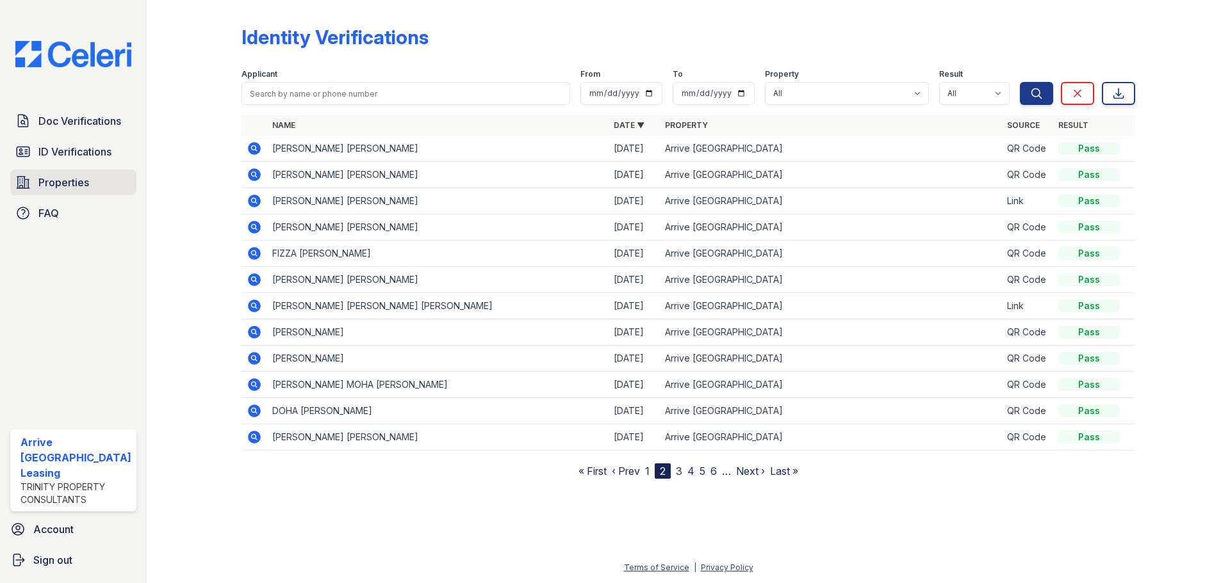
click at [56, 187] on span "Properties" at bounding box center [63, 182] width 51 height 15
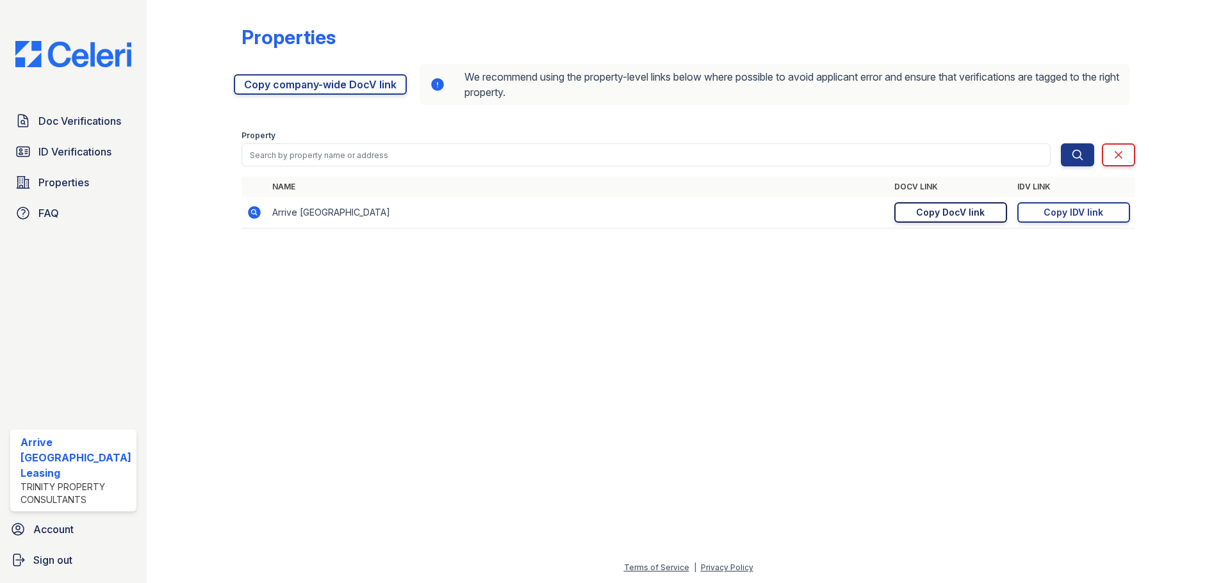
click at [929, 211] on div "Copy DocV link" at bounding box center [950, 212] width 69 height 13
